Goal: Navigation & Orientation: Understand site structure

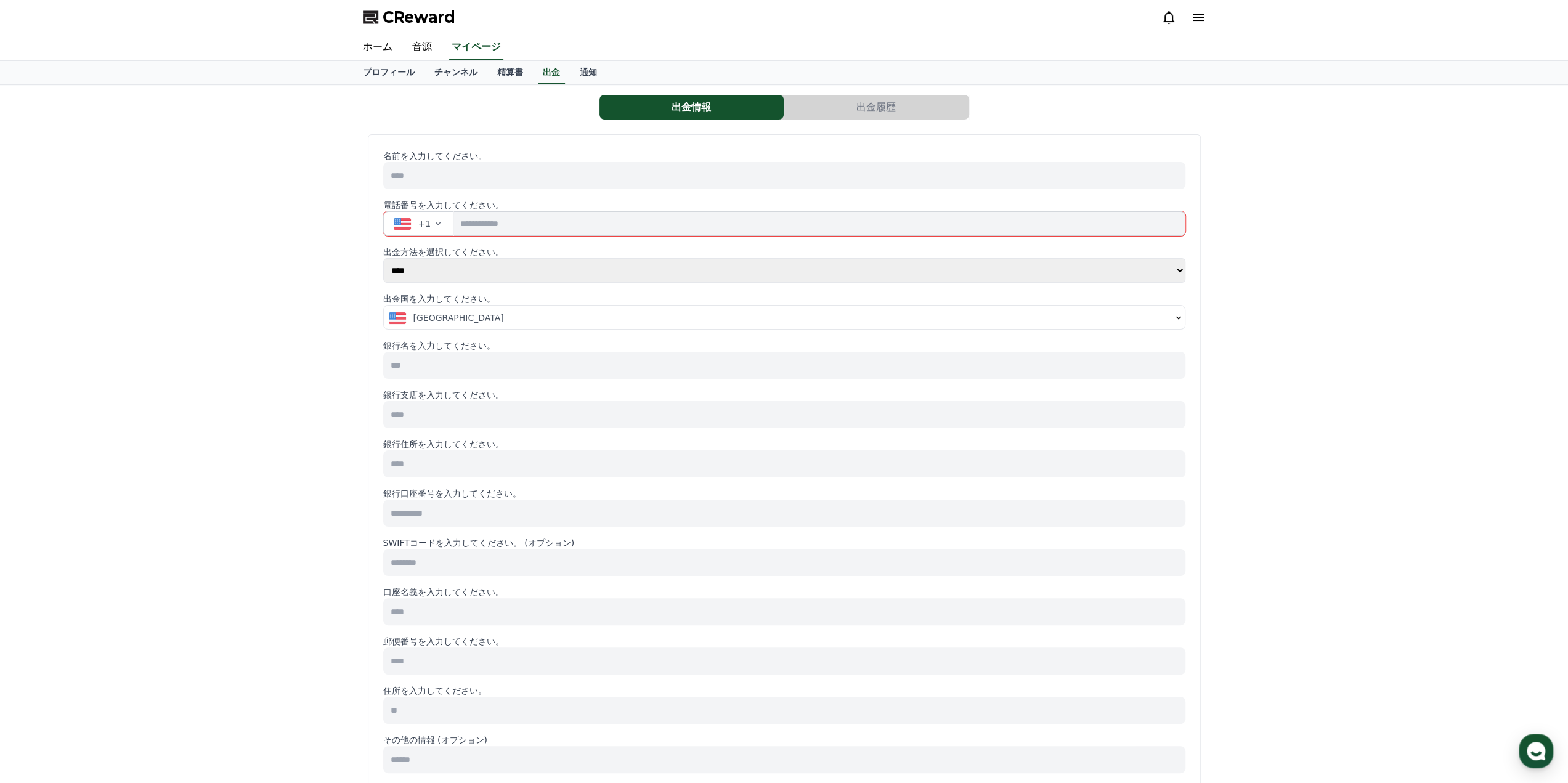
click at [424, 75] on link "チャンネル" at bounding box center [456, 72] width 63 height 23
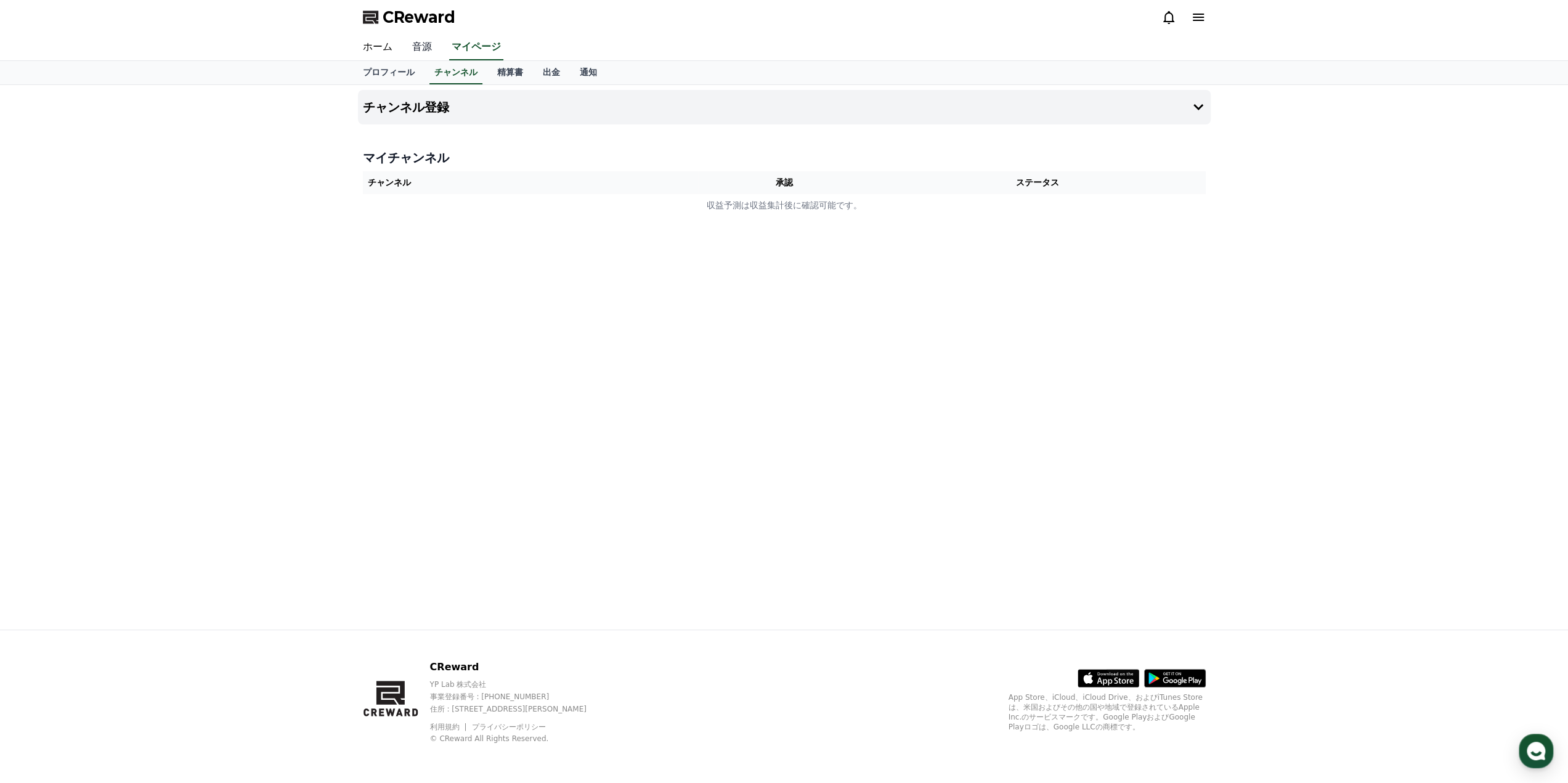
click at [416, 51] on link "音源" at bounding box center [422, 47] width 40 height 25
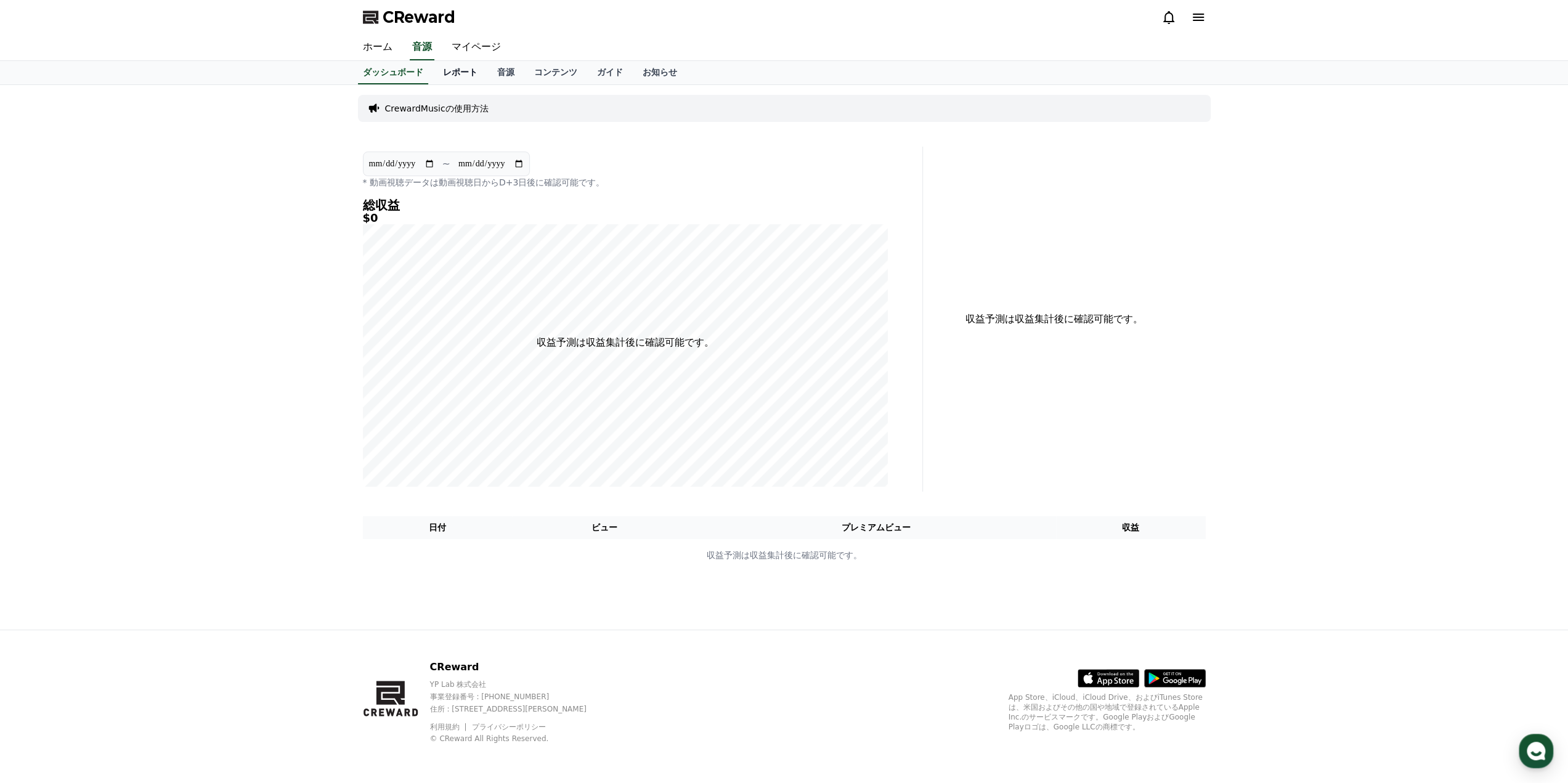
click at [433, 78] on link "レポート" at bounding box center [460, 72] width 54 height 23
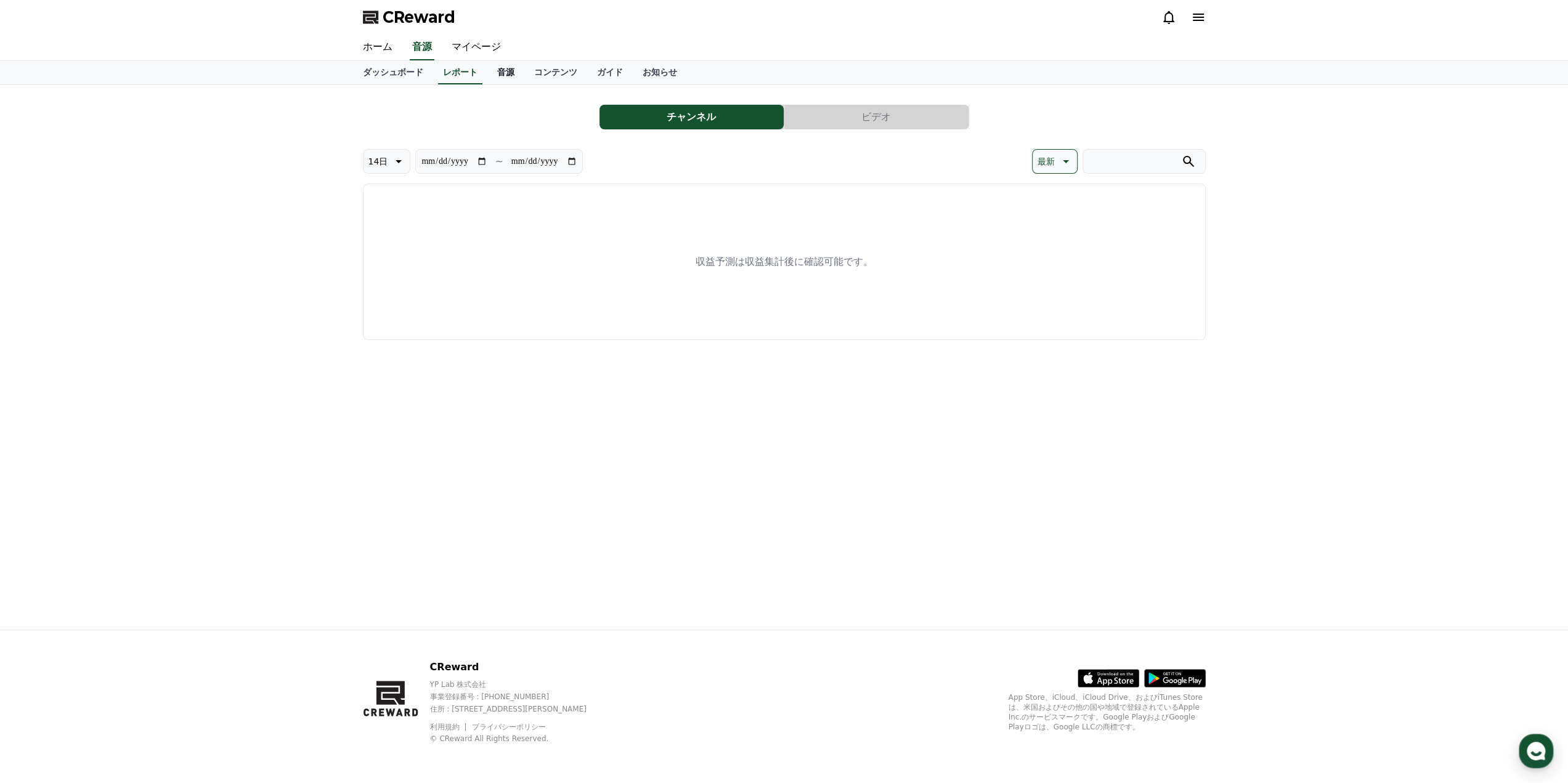
click at [487, 71] on link "音源" at bounding box center [506, 72] width 37 height 23
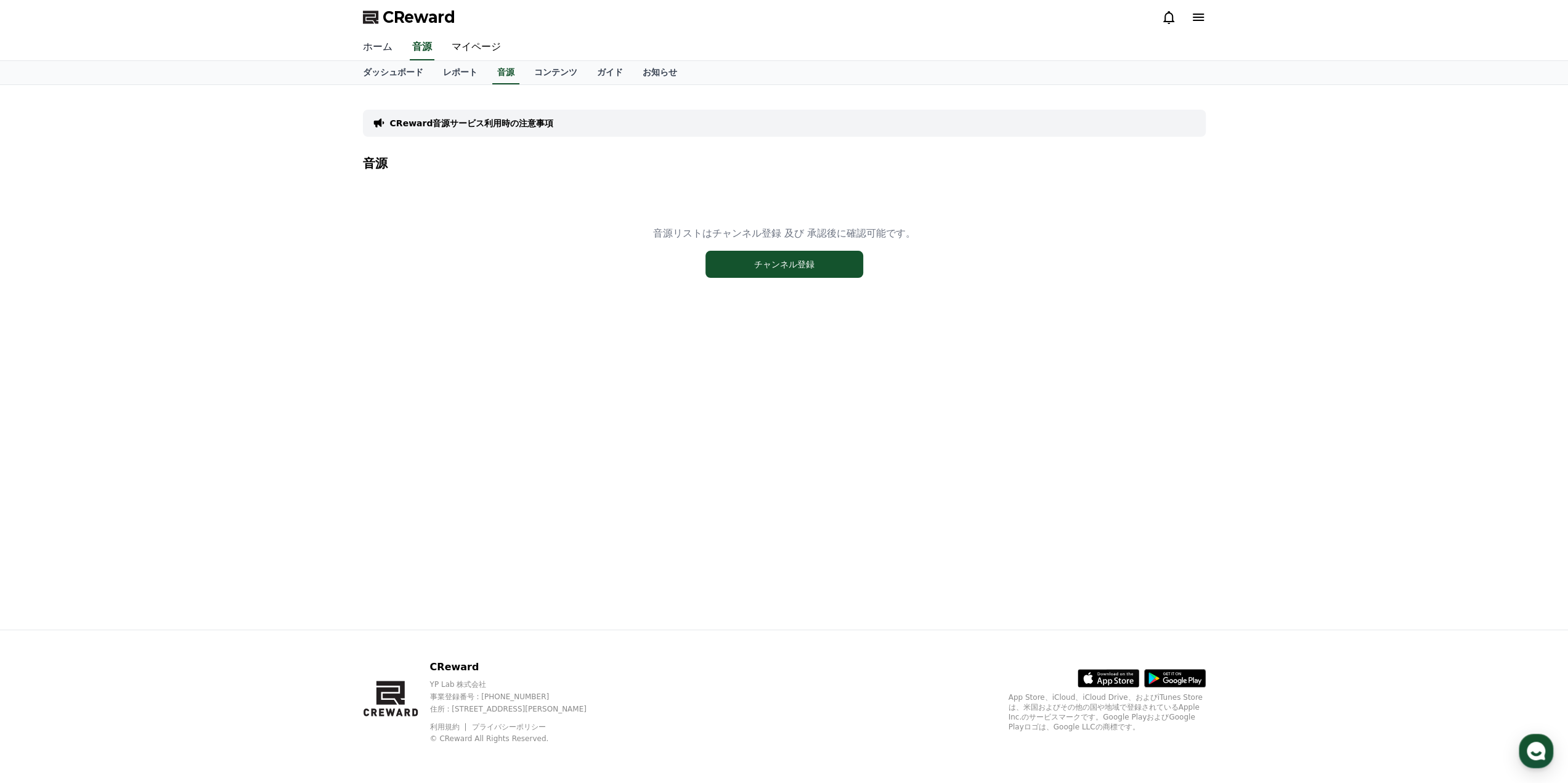
click at [366, 47] on link "ホーム" at bounding box center [377, 47] width 49 height 25
